Goal: Task Accomplishment & Management: Manage account settings

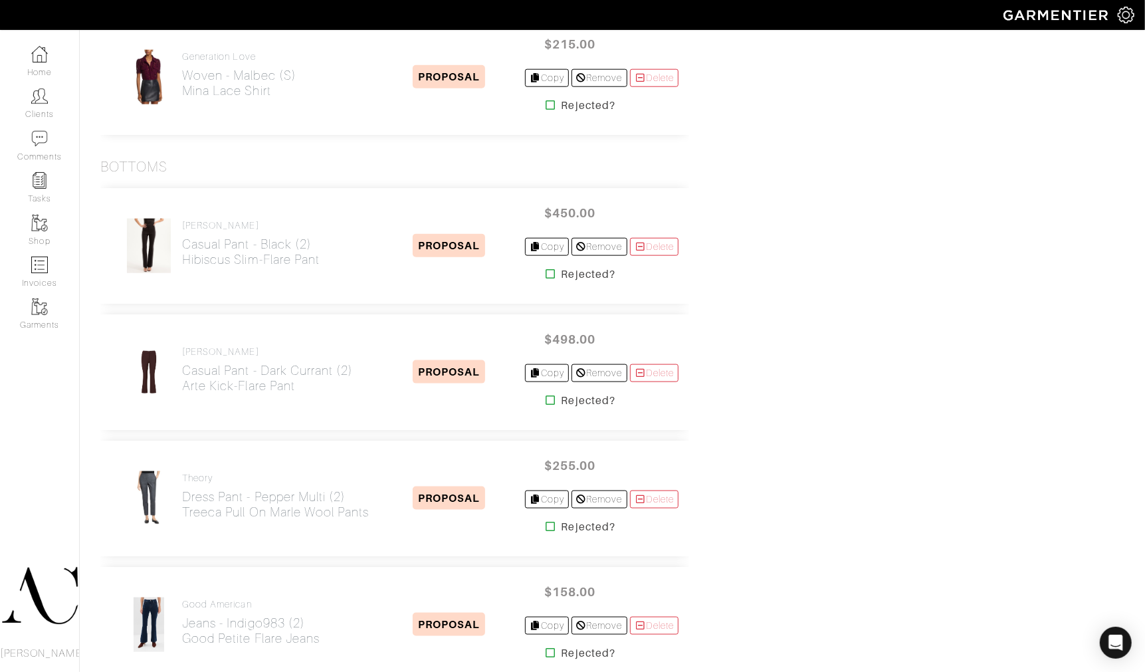
scroll to position [965, 0]
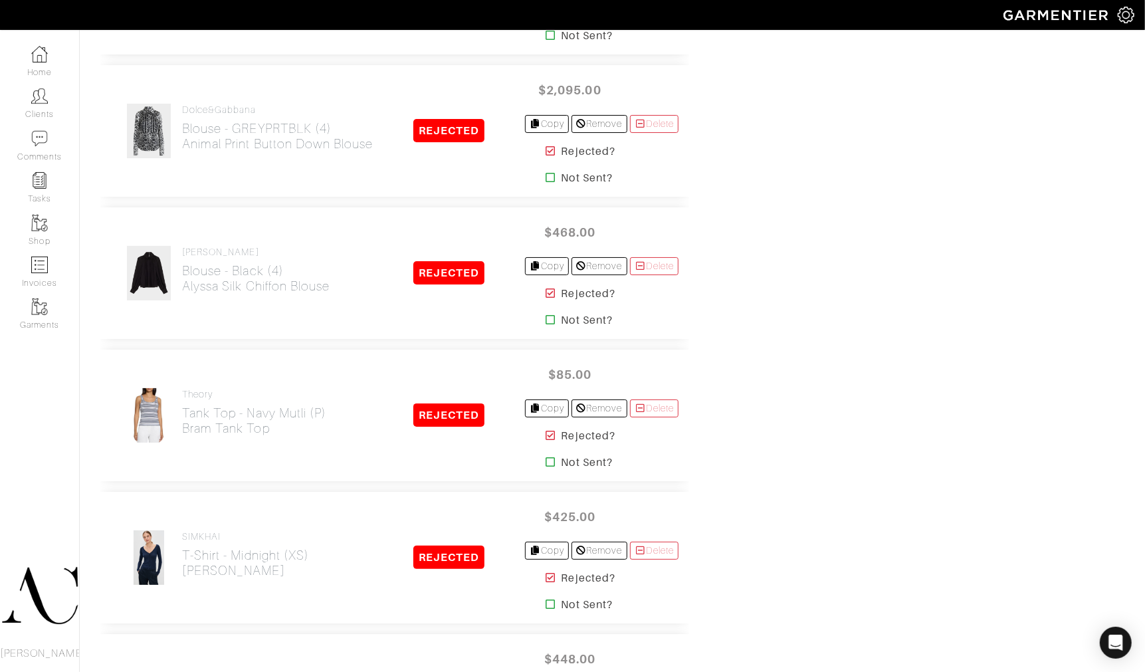
scroll to position [7266, 0]
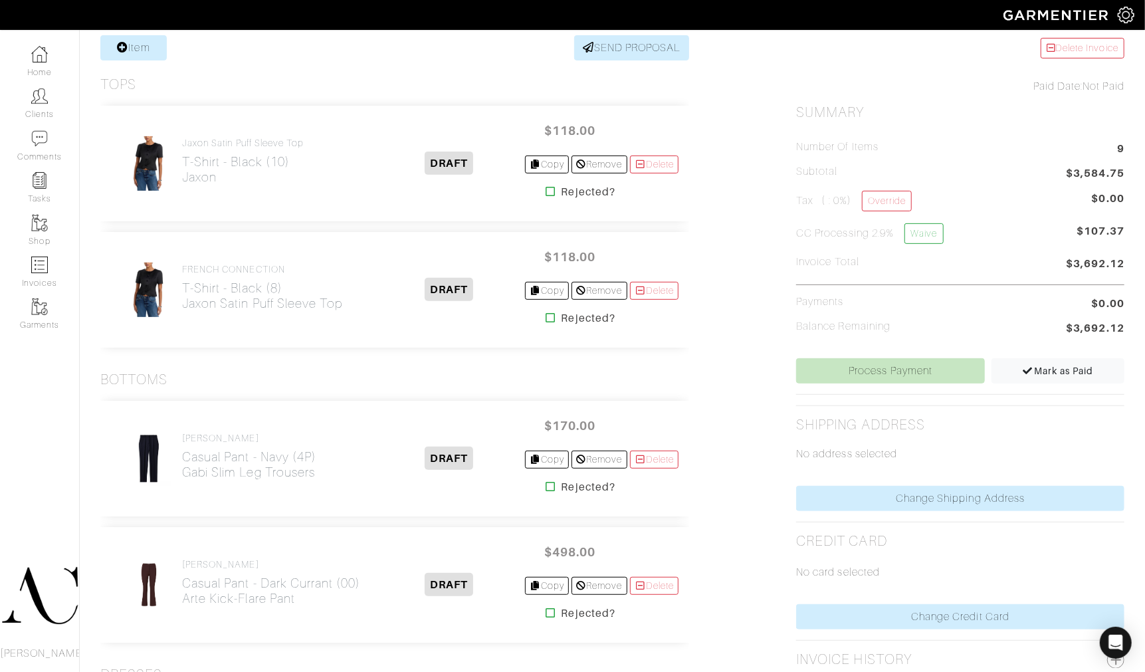
scroll to position [517, 0]
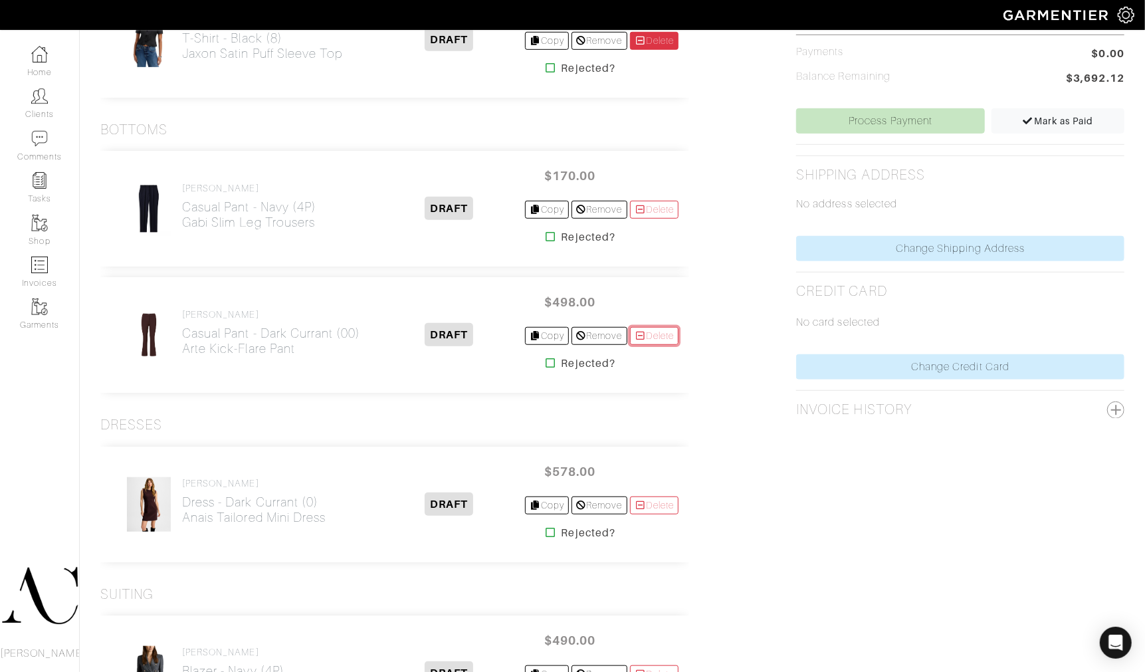
drag, startPoint x: 640, startPoint y: 335, endPoint x: 645, endPoint y: 45, distance: 289.9
click at [640, 335] on icon at bounding box center [641, 335] width 12 height 9
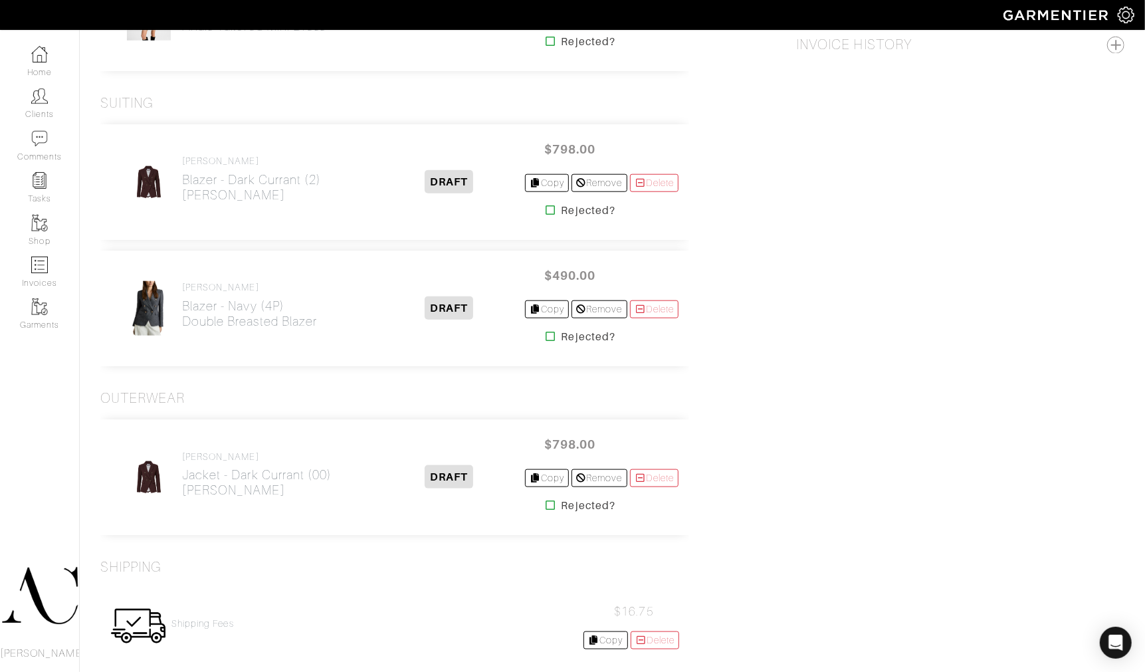
scroll to position [886, 0]
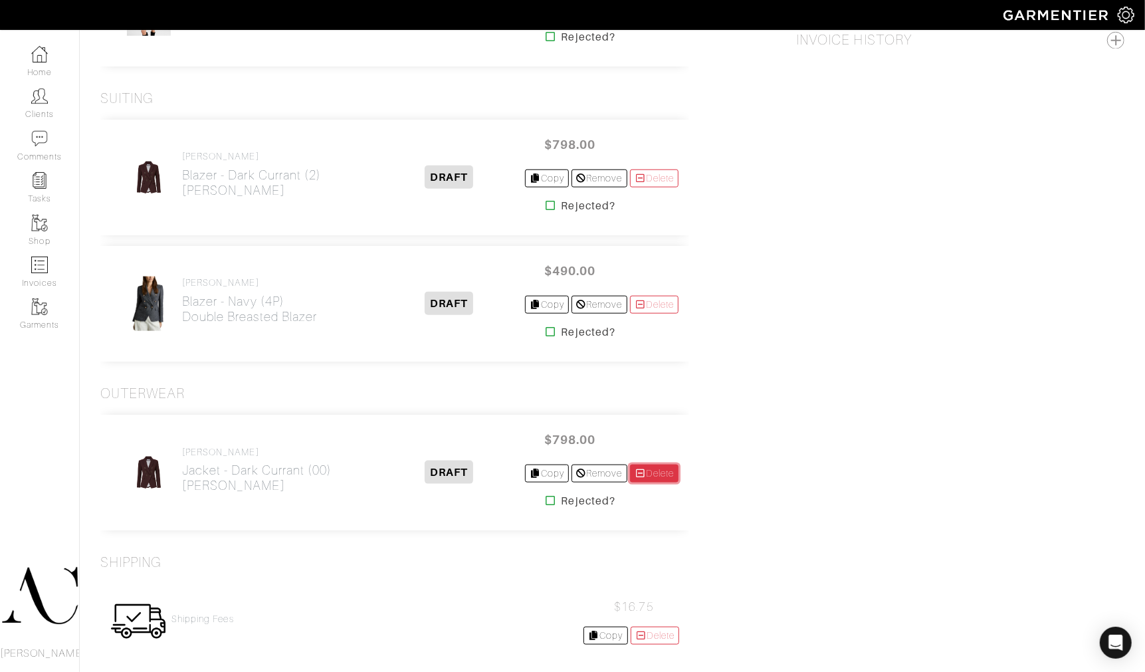
click at [651, 469] on link "Delete" at bounding box center [654, 474] width 49 height 18
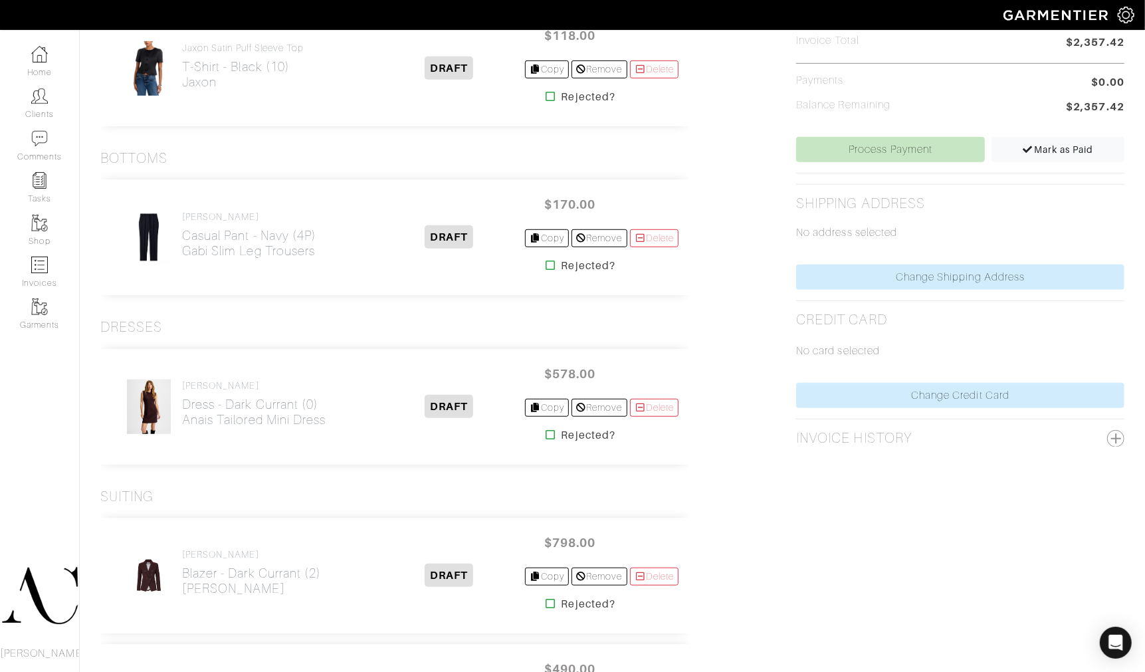
scroll to position [517, 0]
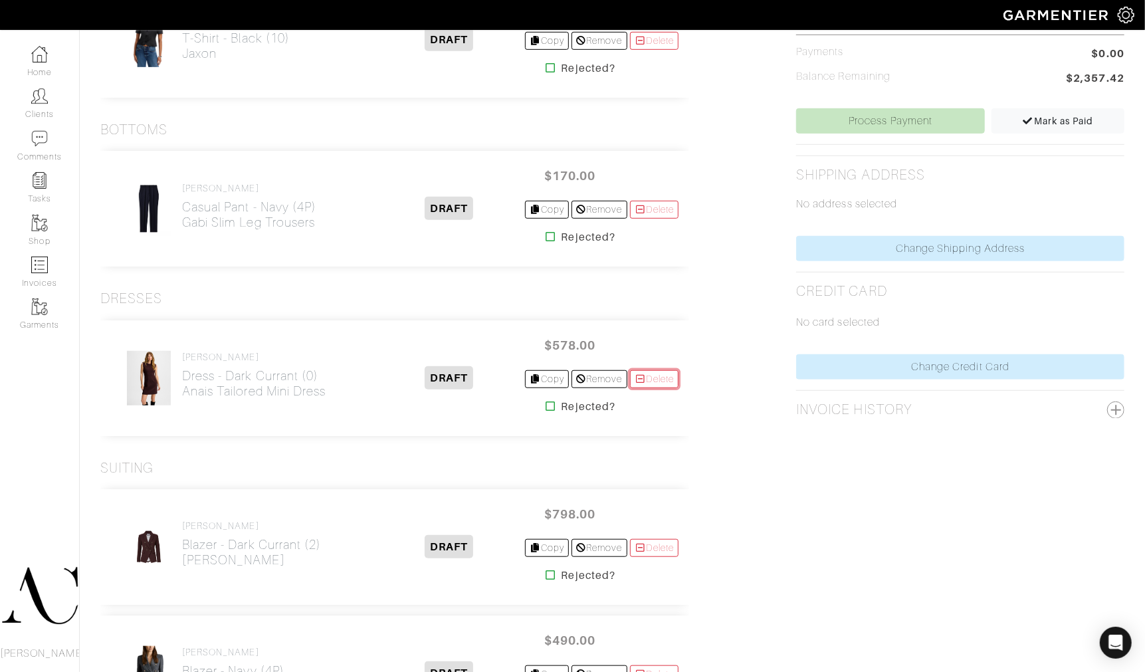
drag, startPoint x: 671, startPoint y: 376, endPoint x: 632, endPoint y: 50, distance: 328.2
click at [671, 376] on link "Delete" at bounding box center [654, 379] width 49 height 18
